Goal: Obtain resource: Obtain resource

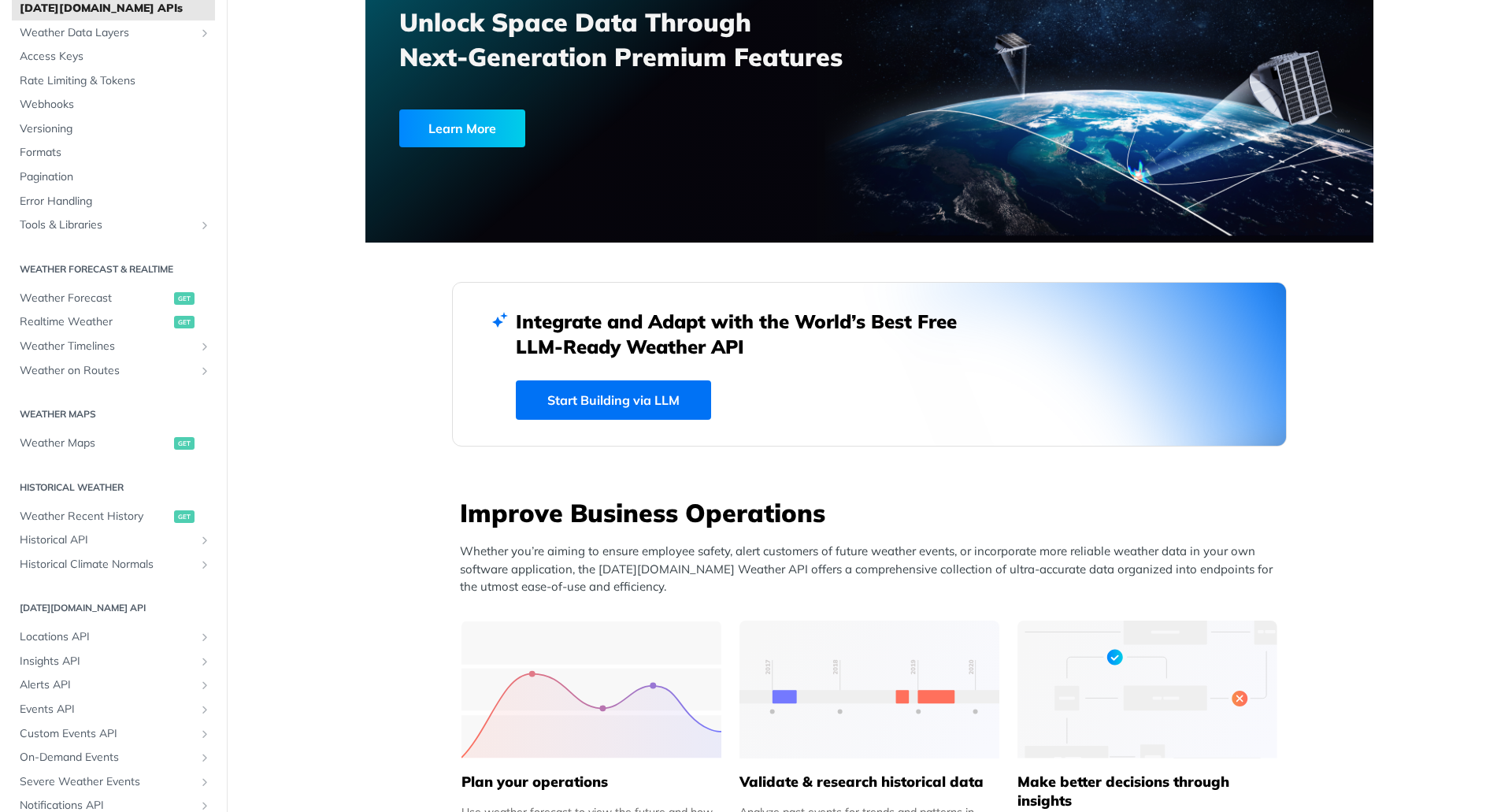
scroll to position [78, 0]
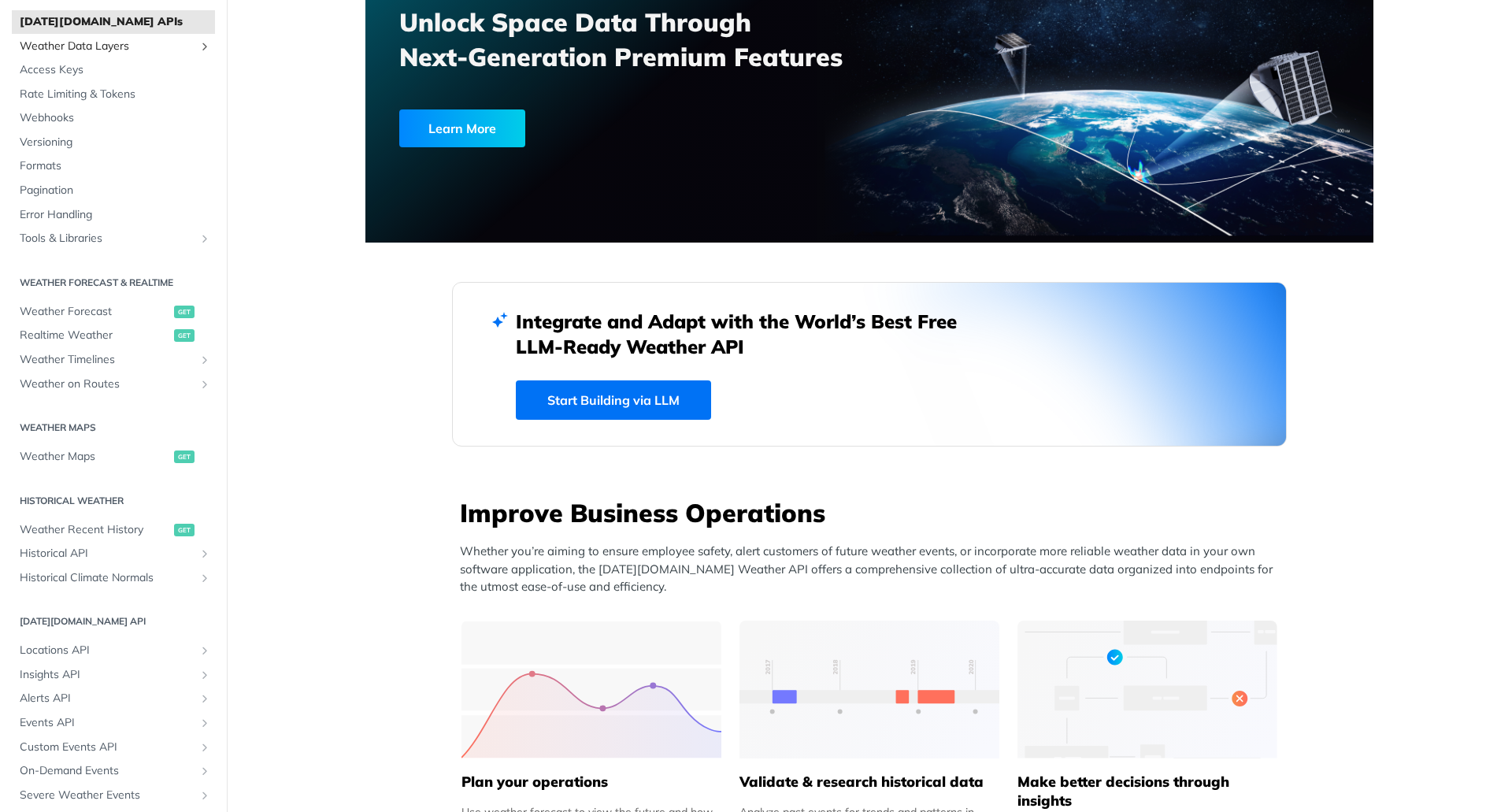
click at [79, 43] on span "Weather Data Layers" at bounding box center [107, 46] width 175 height 16
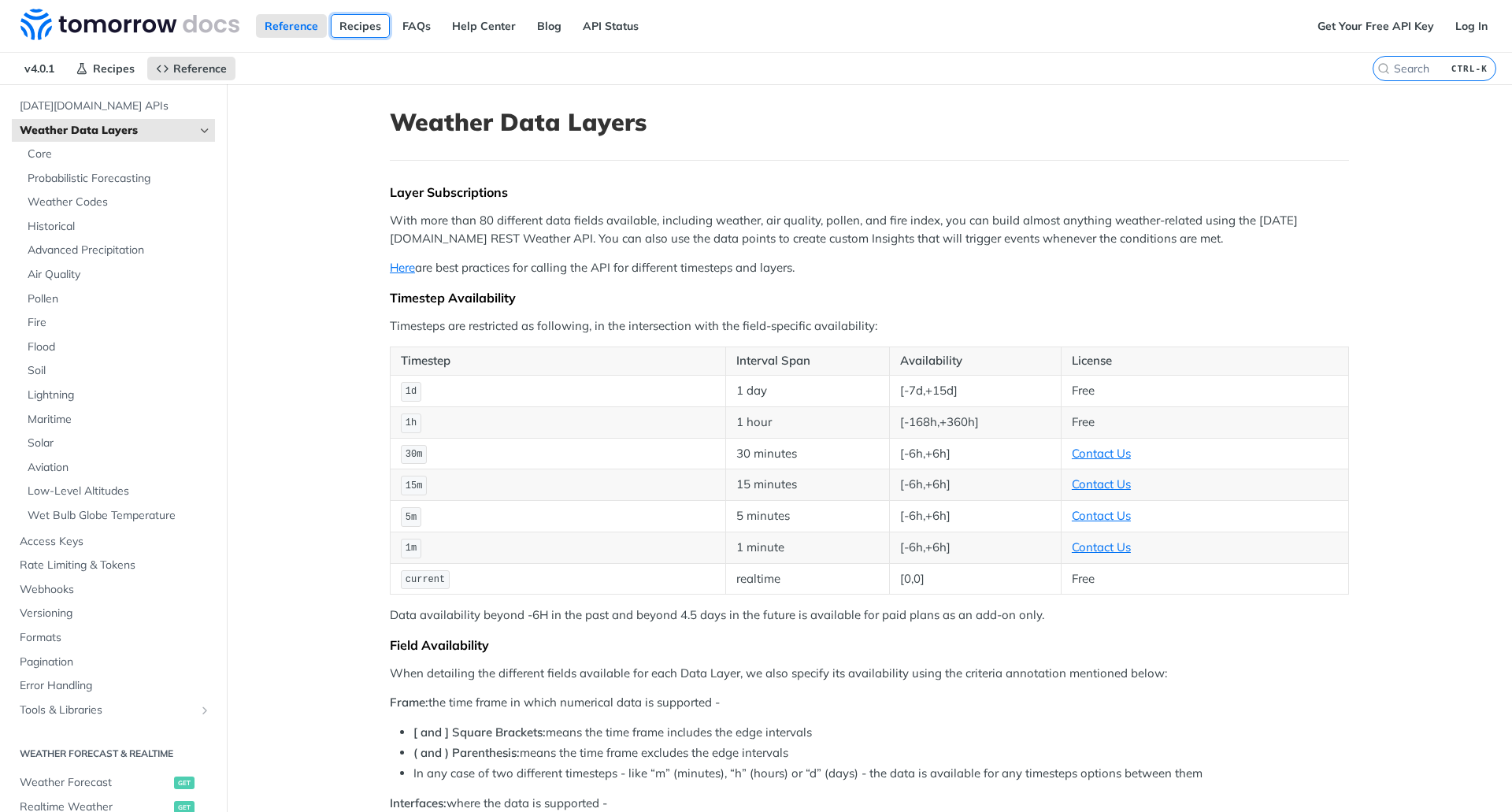
click at [363, 29] on link "Recipes" at bounding box center [360, 25] width 59 height 24
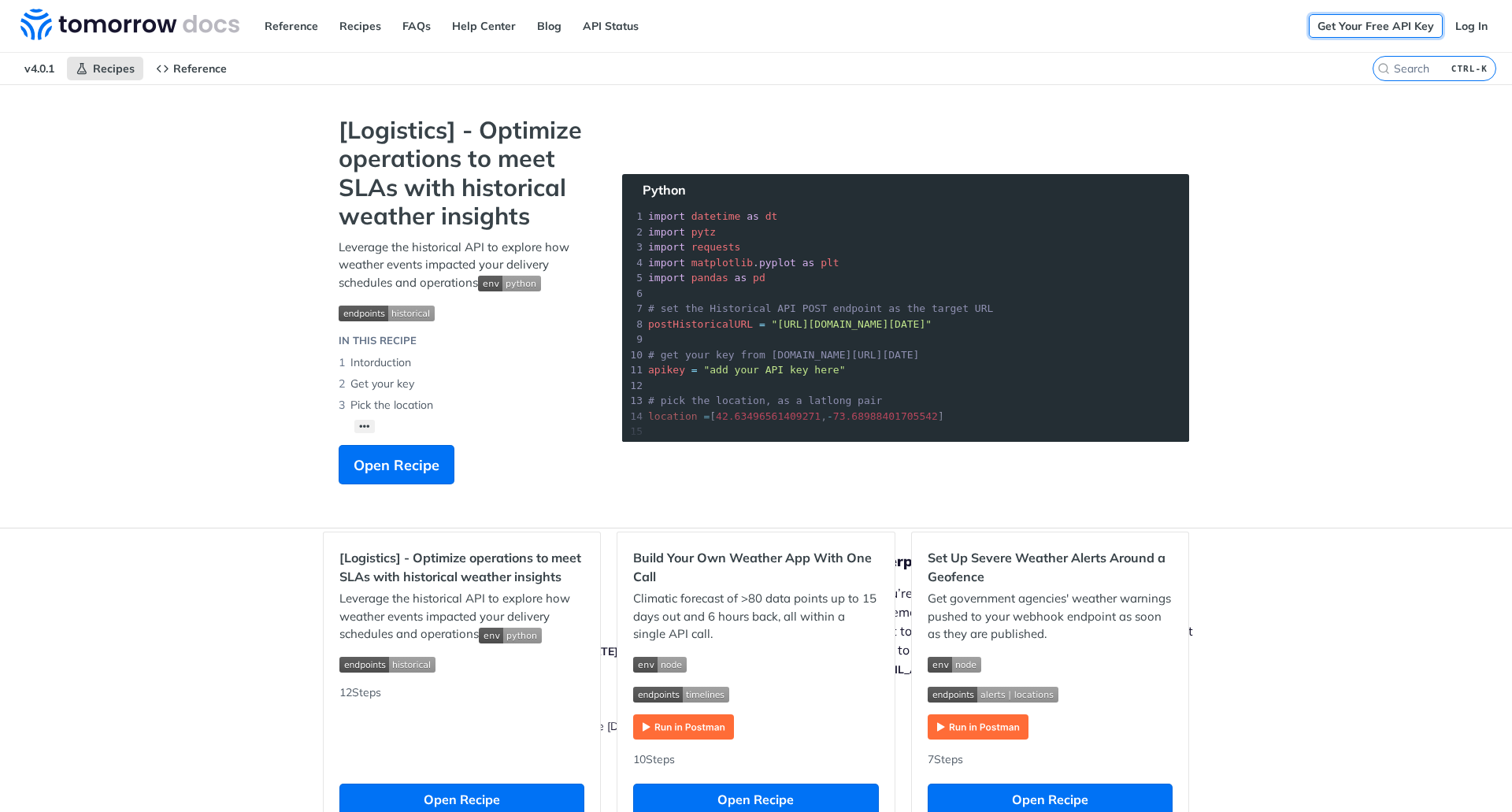
click at [1363, 29] on link "Get Your Free API Key" at bounding box center [1376, 25] width 134 height 24
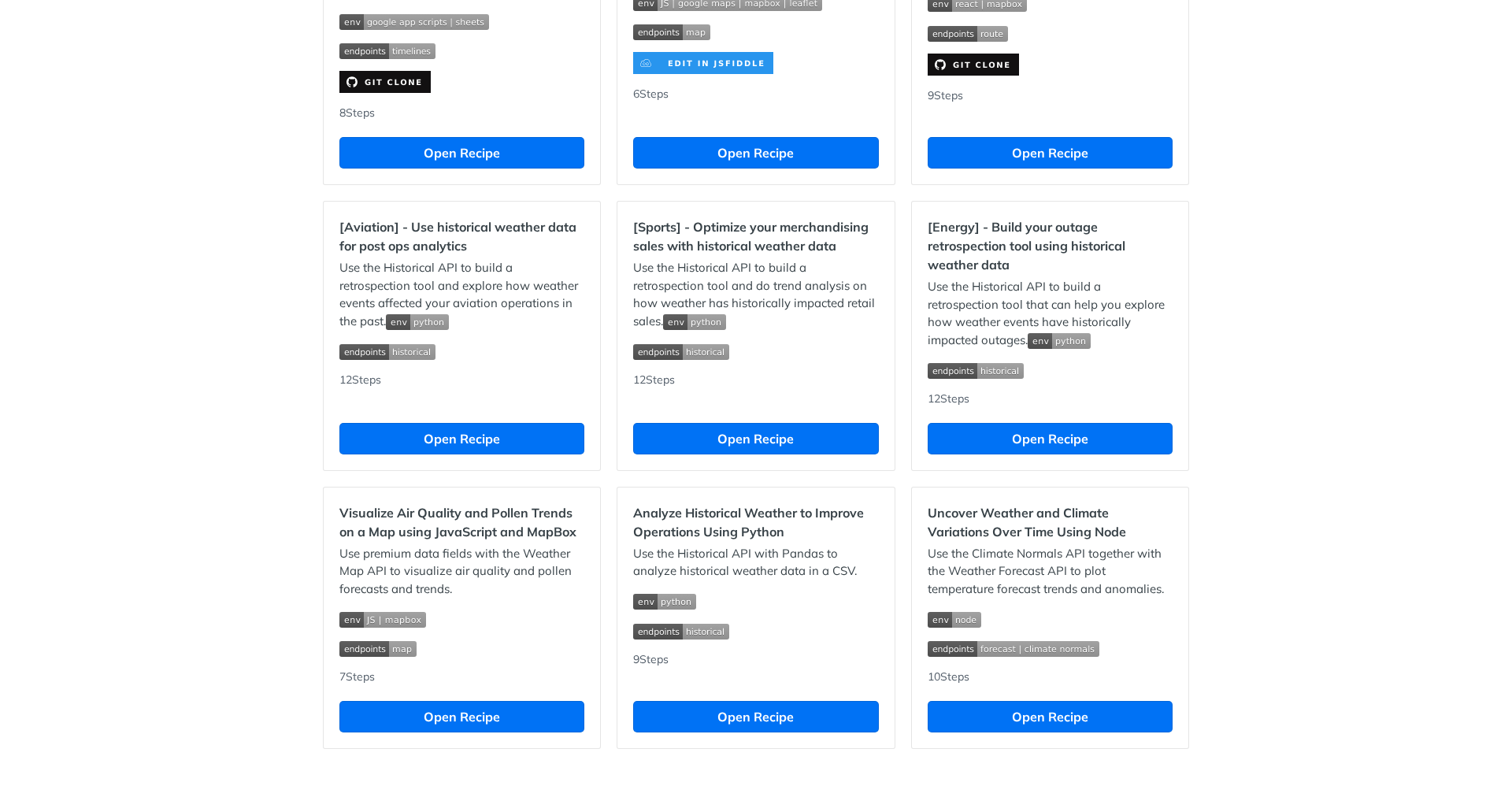
scroll to position [1275, 0]
click at [448, 719] on button "Open Recipe" at bounding box center [462, 716] width 245 height 32
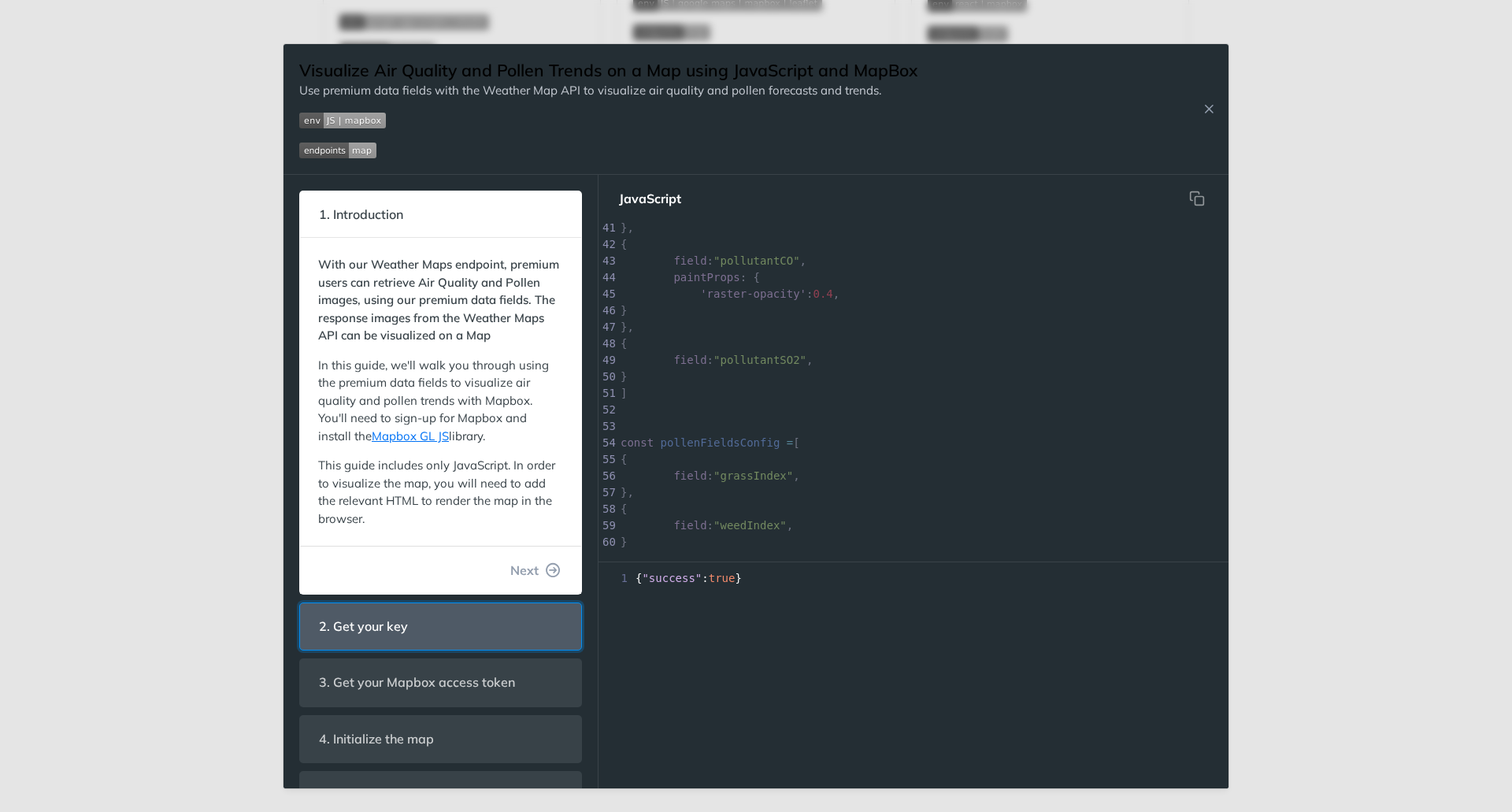
click at [405, 642] on span "2. Get your key" at bounding box center [363, 627] width 111 height 31
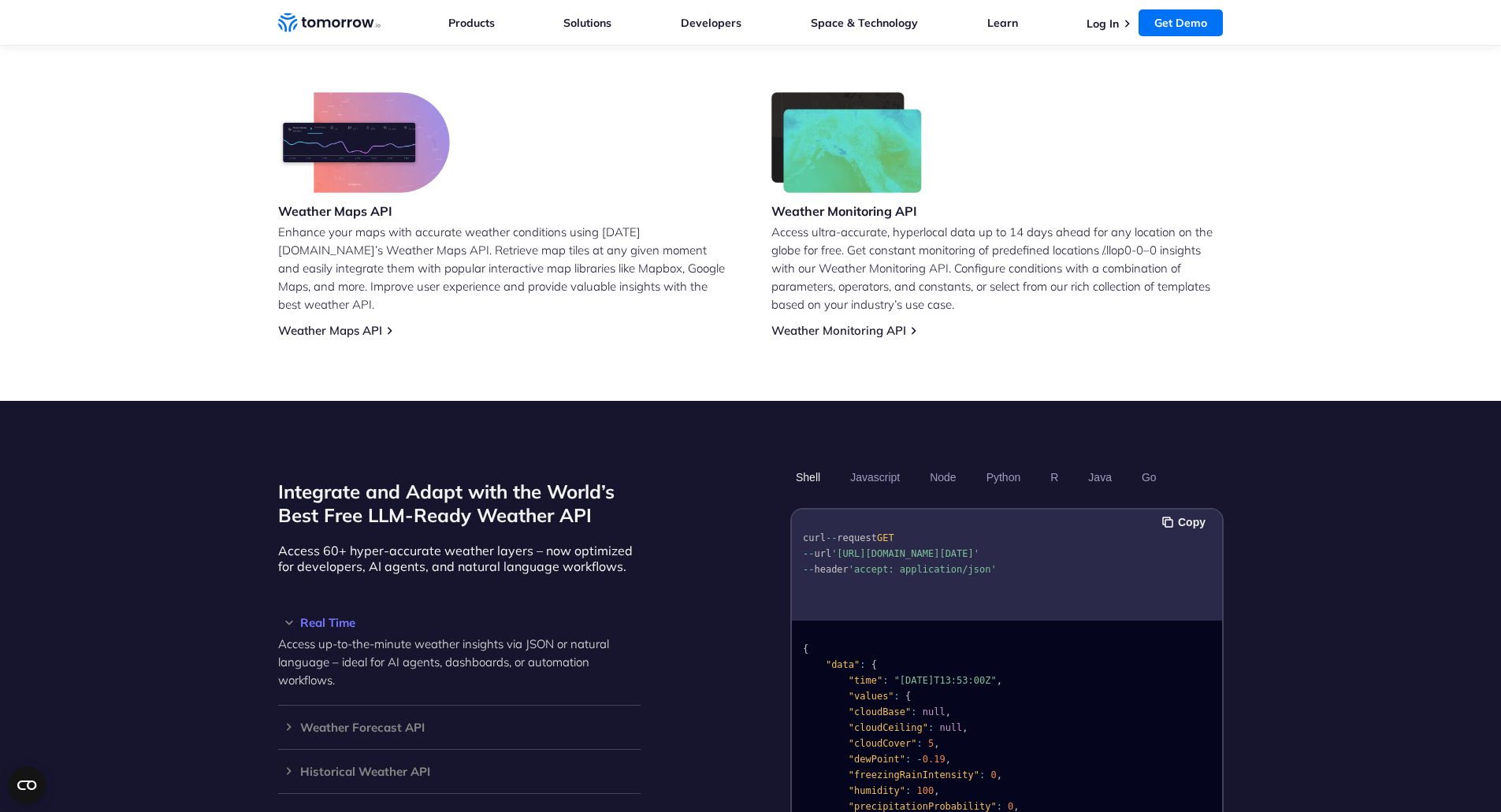
scroll to position [946, 0]
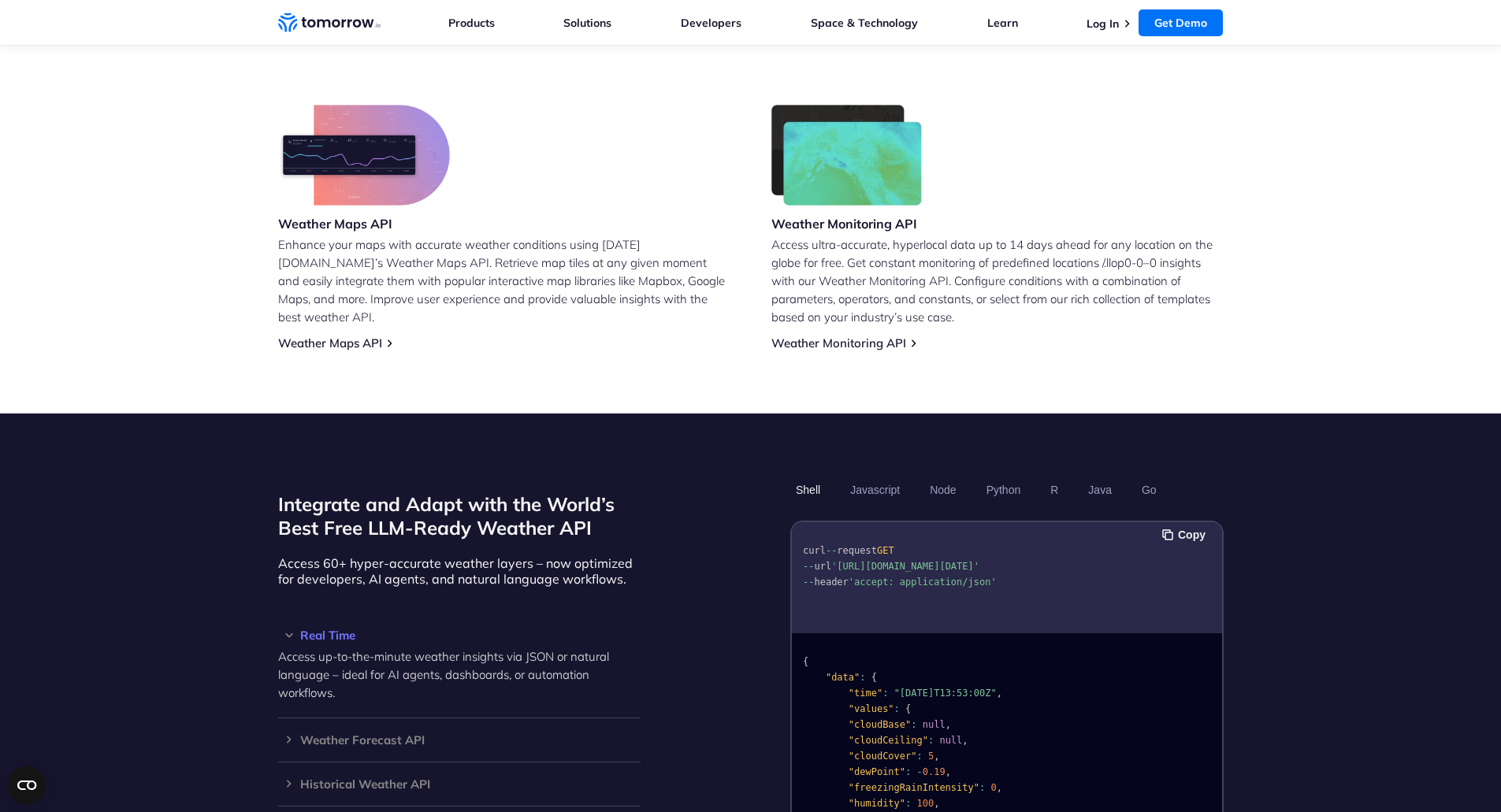
click at [341, 20] on icon "Weather Intelligence Solutions" at bounding box center [328, 22] width 102 height 20
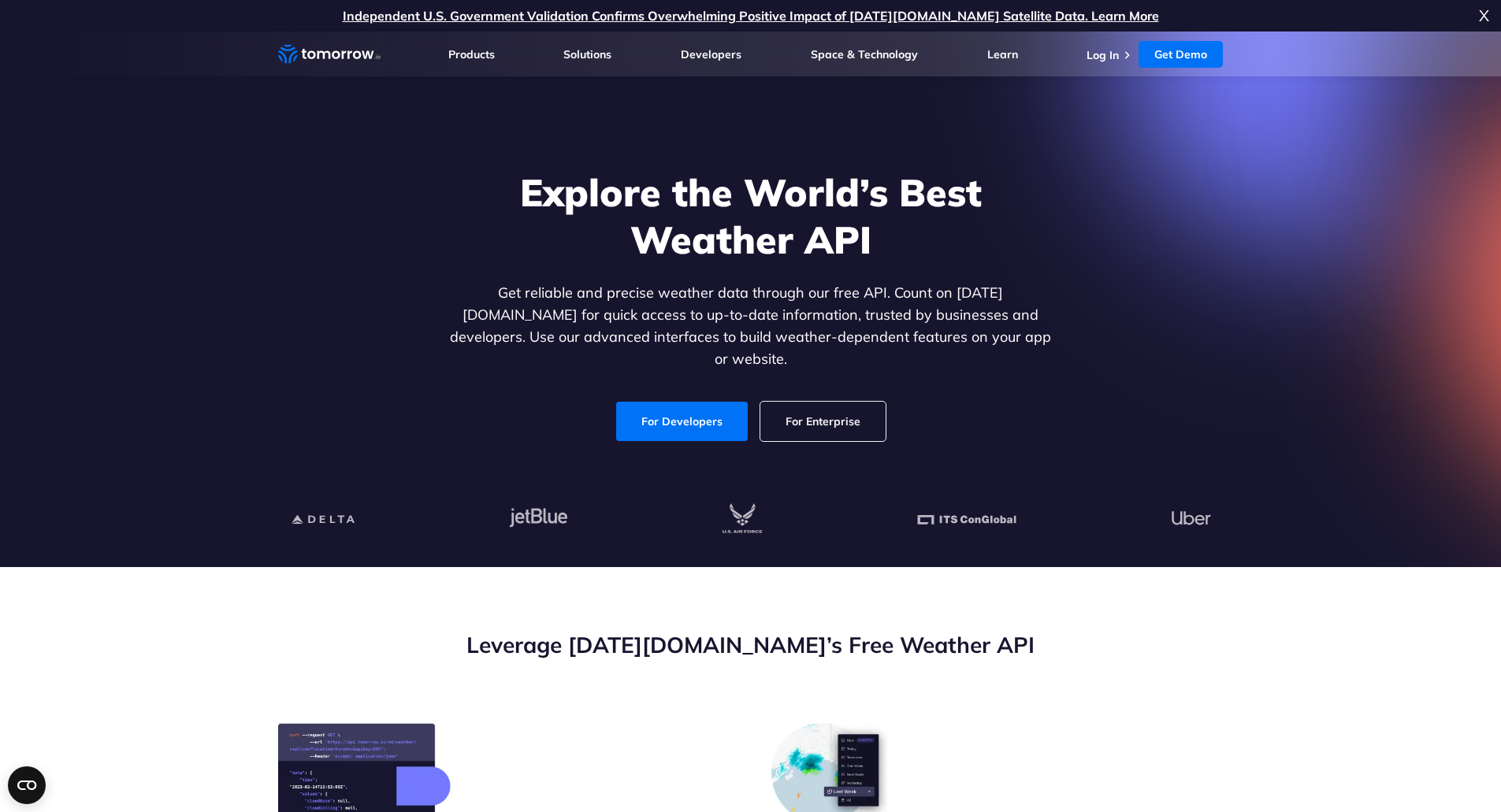
scroll to position [78, 0]
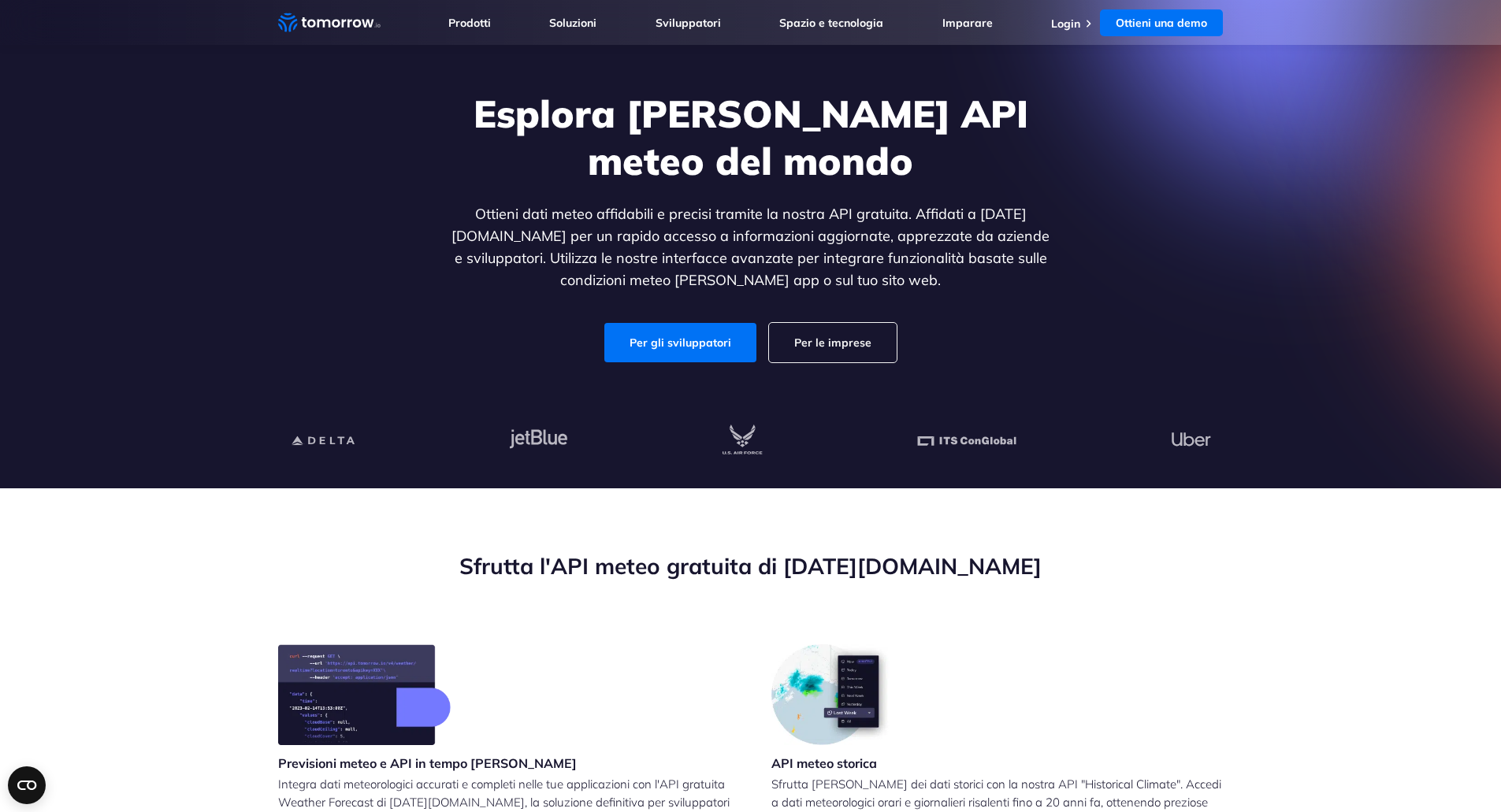
click at [870, 217] on font "Ottieni dati meteo affidabili e precisi tramite la nostra API gratuita. Affidat…" at bounding box center [751, 247] width 598 height 84
click at [838, 345] on font "Per le imprese" at bounding box center [833, 342] width 78 height 14
